Goal: Find specific page/section: Find specific page/section

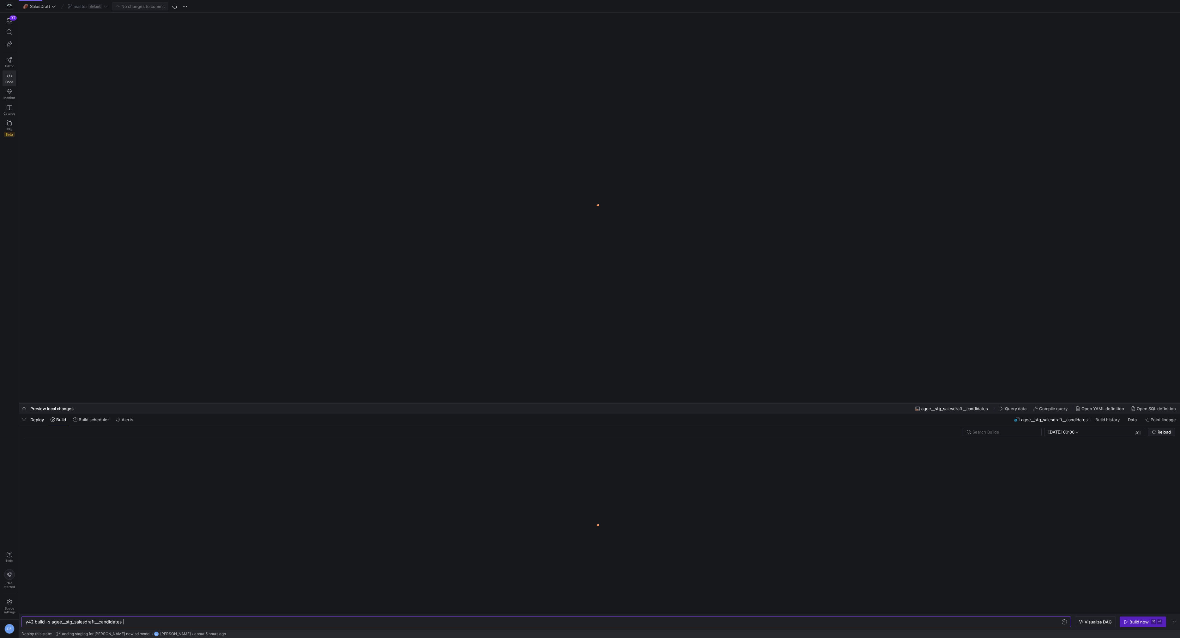
drag, startPoint x: 519, startPoint y: 522, endPoint x: 526, endPoint y: 402, distance: 120.9
click at [526, 402] on div at bounding box center [599, 403] width 1161 height 3
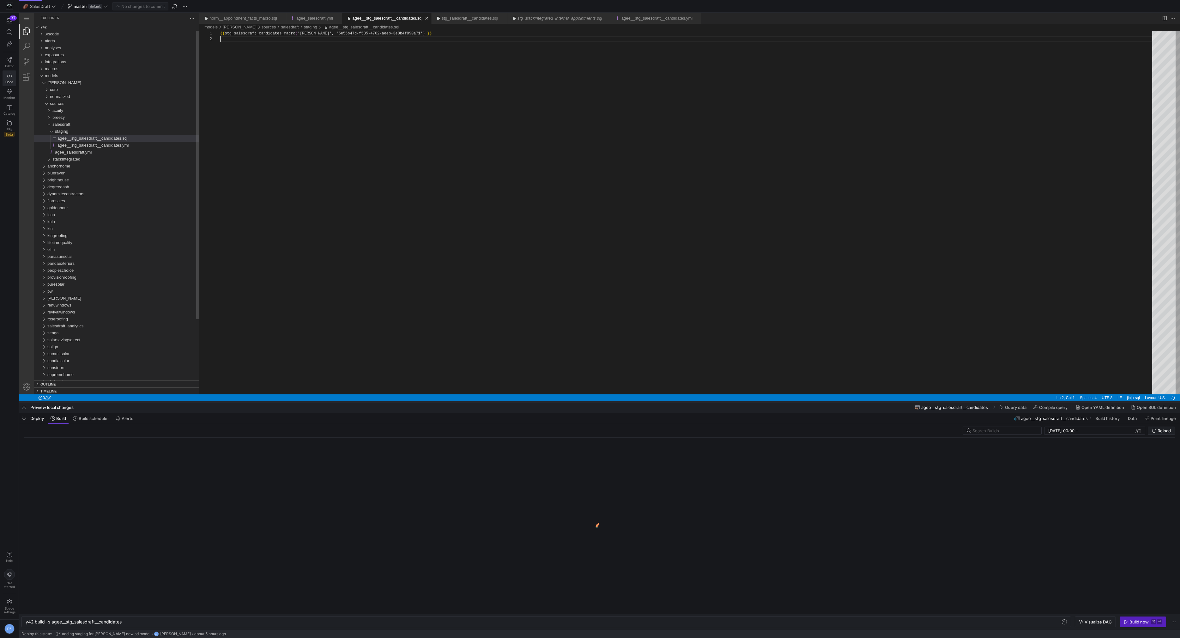
scroll to position [6, 0]
